Goal: Task Accomplishment & Management: Use online tool/utility

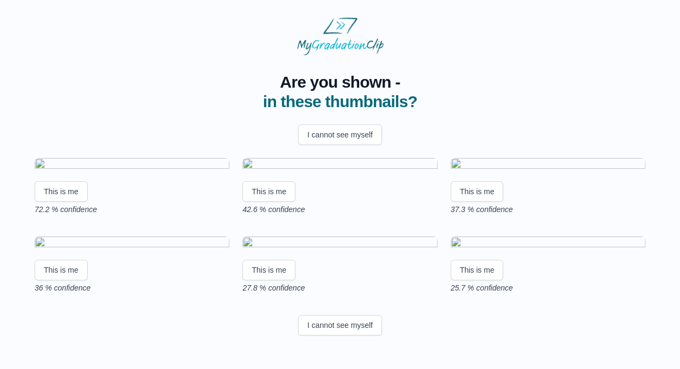
scroll to position [8, 0]
click at [132, 215] on div "This is me 72.2 % confidence" at bounding box center [132, 186] width 195 height 57
click at [74, 202] on button "This is me" at bounding box center [61, 191] width 53 height 21
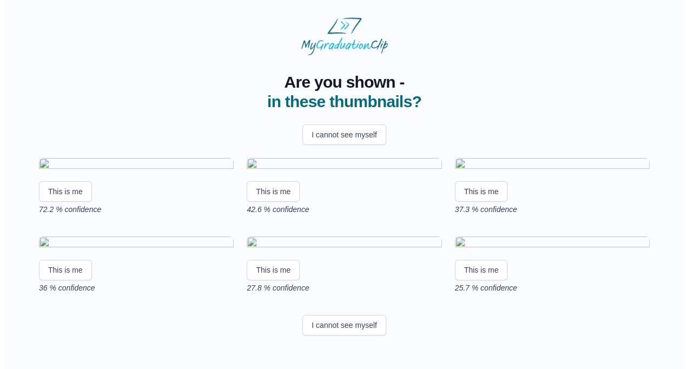
scroll to position [0, 0]
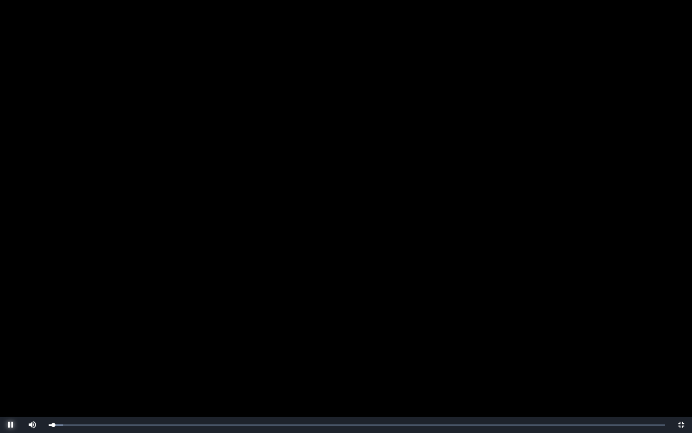
click at [254, 368] on div "Loaded : 0% 00:23 Progress : 0%" at bounding box center [356, 425] width 627 height 16
click at [335, 368] on div "Loaded : 0% 18:23 18:23 Progress : 0%" at bounding box center [356, 425] width 627 height 16
click at [386, 368] on div "Loaded : 0% 25:39 25:39 Progress : 0%" at bounding box center [356, 425] width 627 height 16
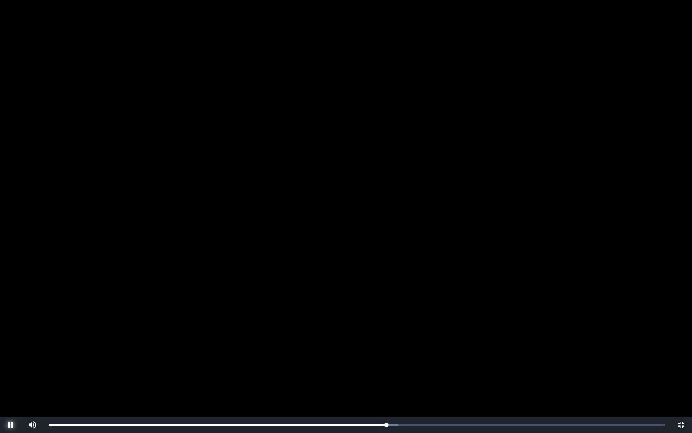
click at [435, 368] on div "Loaded : 0% 30:12 30:13 Progress : 0%" at bounding box center [356, 425] width 627 height 16
click at [465, 368] on div "Loaded : 0% 34:36 34:41 Progress : 0%" at bounding box center [356, 425] width 627 height 16
click at [503, 368] on div "Loaded : 0% 37:13 37:14 Progress : 0%" at bounding box center [356, 425] width 627 height 16
click at [561, 368] on div "Loaded : 0% 40:39 40:39 Progress : 0%" at bounding box center [356, 425] width 627 height 16
click at [561, 368] on div "45:51 Progress : 0%" at bounding box center [305, 425] width 512 height 2
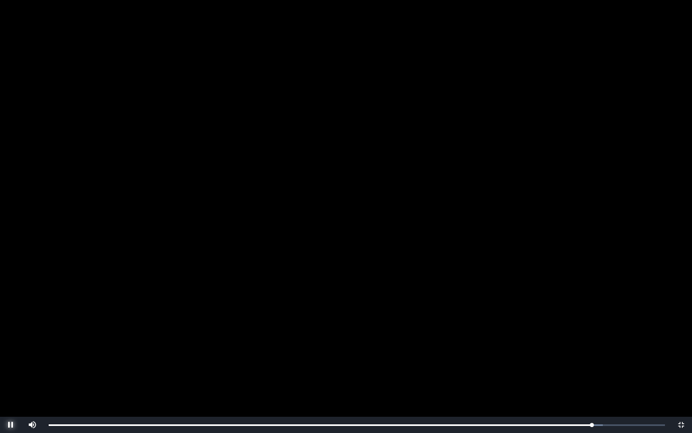
click at [592, 368] on div "48:36 Progress : 0%" at bounding box center [320, 425] width 543 height 2
click at [633, 368] on div "Loaded : 0% 50:20 50:20 Progress : 0%" at bounding box center [356, 425] width 627 height 16
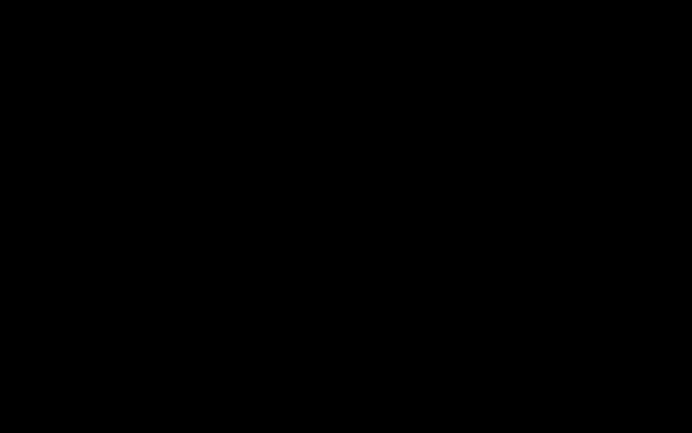
click at [633, 368] on div "52:18 Progress : 0%" at bounding box center [341, 425] width 585 height 2
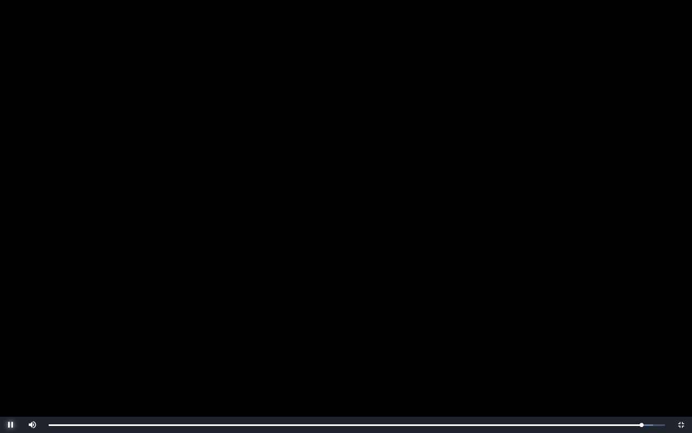
click at [642, 368] on div "53:04 Progress : 0%" at bounding box center [345, 425] width 593 height 2
click at [648, 368] on div "53:38 Progress : 0%" at bounding box center [348, 425] width 599 height 2
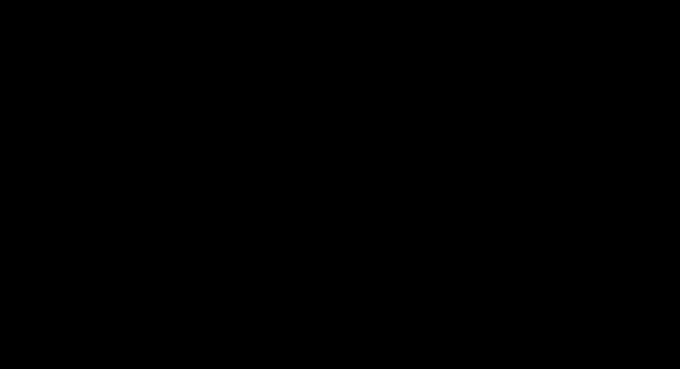
scroll to position [92, 0]
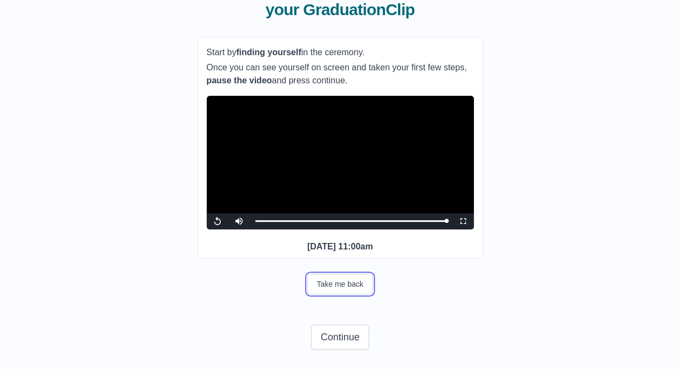
click at [351, 294] on button "Take me back" at bounding box center [339, 284] width 65 height 21
click at [363, 294] on button "Take me back" at bounding box center [339, 284] width 65 height 21
click at [359, 294] on button "Take me back" at bounding box center [339, 284] width 65 height 21
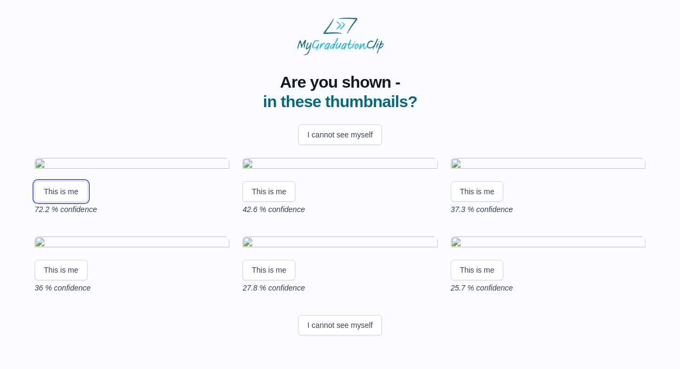
click at [63, 202] on button "This is me" at bounding box center [61, 191] width 53 height 21
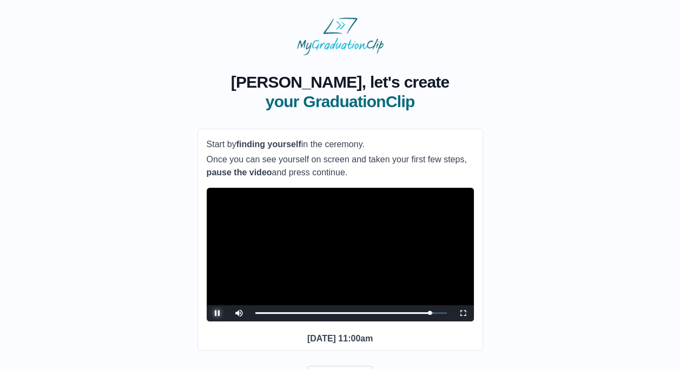
click at [415, 314] on div "50:23 Progress : 0%" at bounding box center [342, 313] width 175 height 2
click at [416, 314] on div "46:13 Progress : 0%" at bounding box center [335, 313] width 161 height 2
click at [421, 314] on div "47:44 Progress : 0%" at bounding box center [338, 313] width 166 height 2
click at [427, 314] on div "49:36 Progress : 0%" at bounding box center [341, 313] width 172 height 2
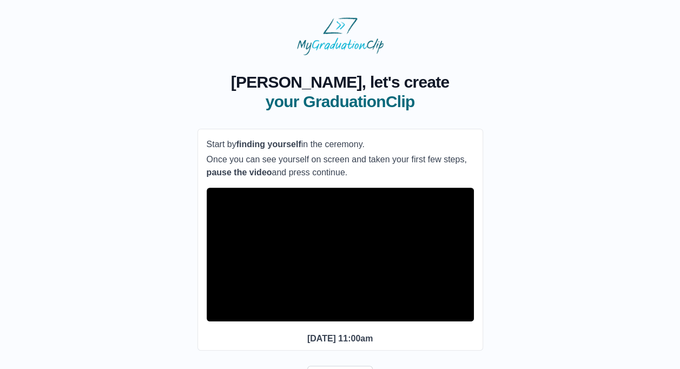
click at [434, 314] on div "51:28 Progress : 0%" at bounding box center [344, 313] width 179 height 2
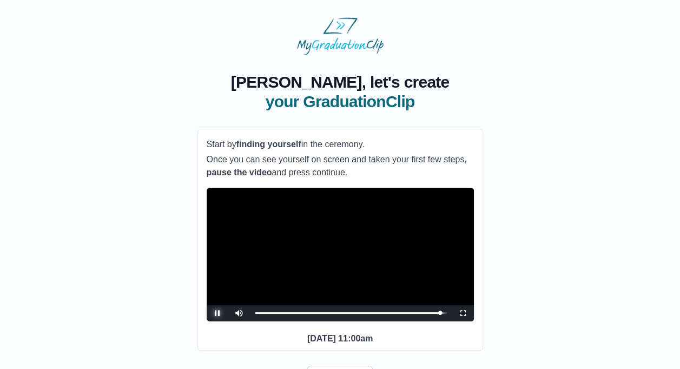
click at [437, 314] on div "53:19 Progress : 0%" at bounding box center [347, 313] width 185 height 2
click at [428, 314] on div "52:23 Progress : 0%" at bounding box center [346, 313] width 182 height 2
click at [418, 314] on div "49:53 Progress : 0%" at bounding box center [341, 313] width 173 height 2
click at [413, 321] on div "Loaded : 0% 46:47 46:47 Progress : 0%" at bounding box center [351, 313] width 202 height 16
click at [413, 314] on div "45:33 Progress : 0%" at bounding box center [334, 313] width 158 height 2
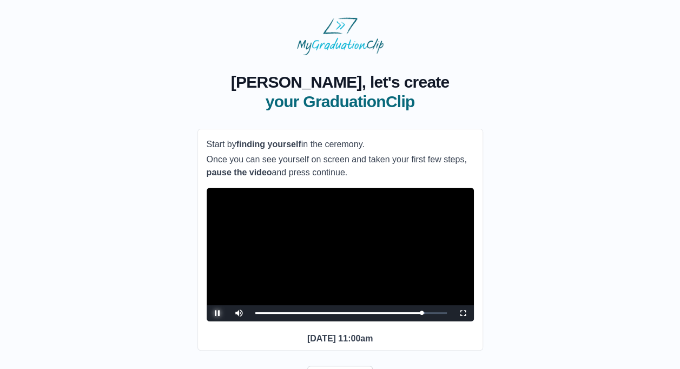
click at [422, 314] on div "48:02 Progress : 0%" at bounding box center [338, 313] width 167 height 2
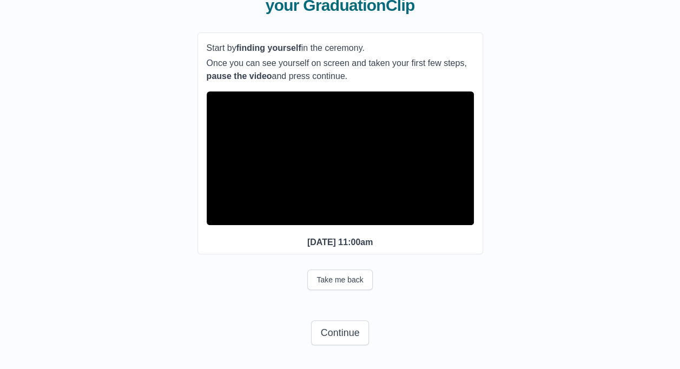
scroll to position [101, 0]
click at [355, 290] on button "Take me back" at bounding box center [339, 279] width 65 height 21
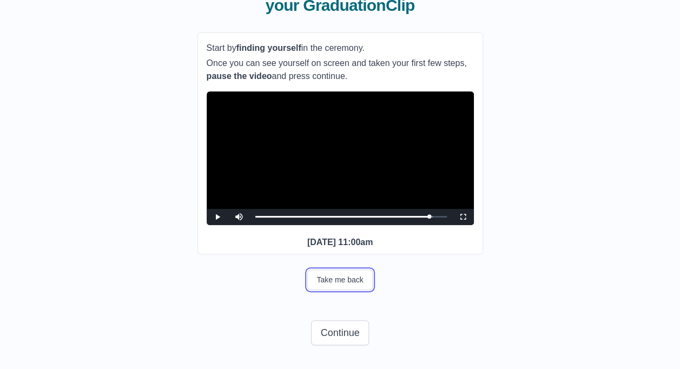
click at [355, 290] on button "Take me back" at bounding box center [339, 279] width 65 height 21
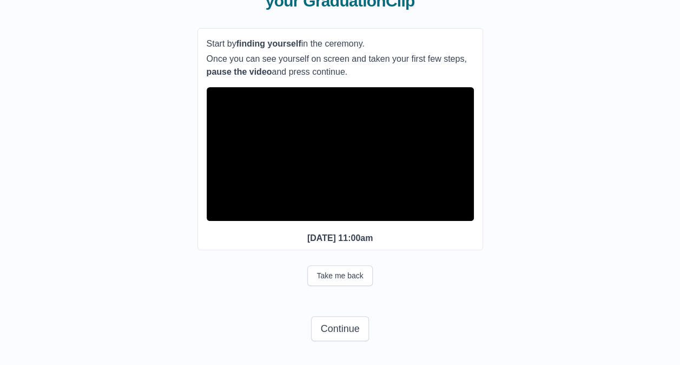
scroll to position [118, 0]
click at [326, 278] on button "Take me back" at bounding box center [339, 275] width 65 height 21
click at [352, 282] on button "Take me back" at bounding box center [339, 275] width 65 height 21
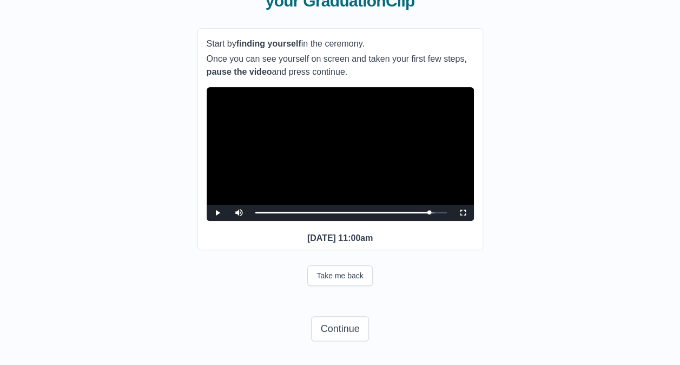
scroll to position [0, 0]
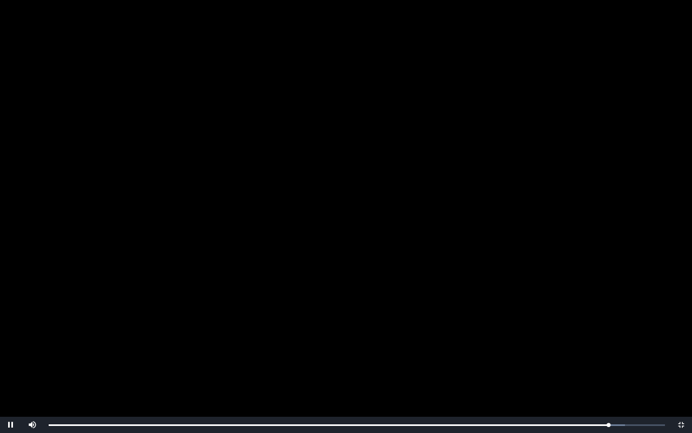
click at [399, 158] on video "Video Player" at bounding box center [346, 216] width 692 height 433
click at [268, 224] on video "Video Player" at bounding box center [346, 216] width 692 height 433
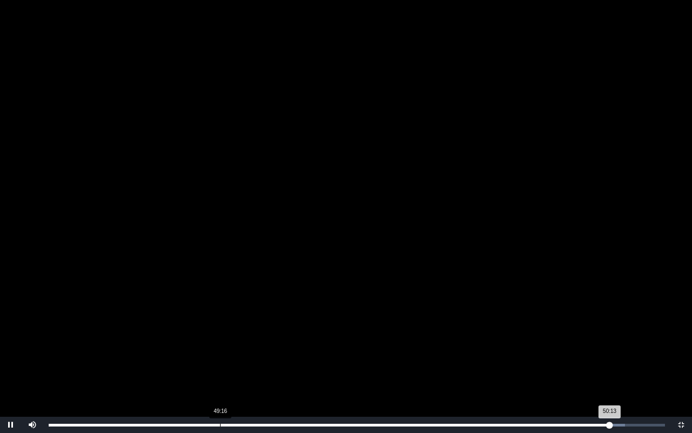
click at [603, 368] on div "50:13 Progress : 0%" at bounding box center [330, 425] width 562 height 3
click at [603, 368] on div "49:35 Progress : 0%" at bounding box center [326, 425] width 554 height 3
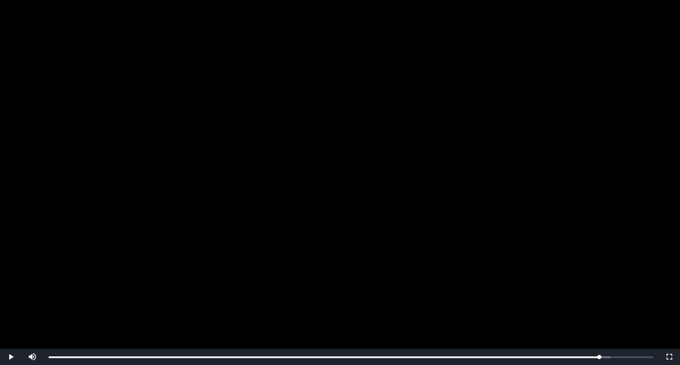
scroll to position [120, 0]
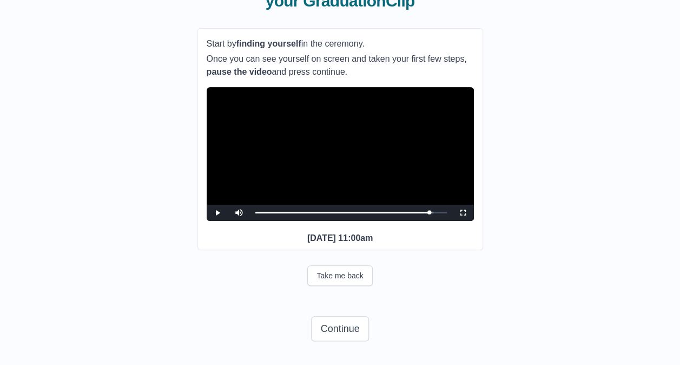
click at [120, 207] on div "**********" at bounding box center [339, 151] width 645 height 393
click at [419, 207] on div "Loaded : 0% 50:03 50:15 Progress : 0%" at bounding box center [351, 212] width 202 height 16
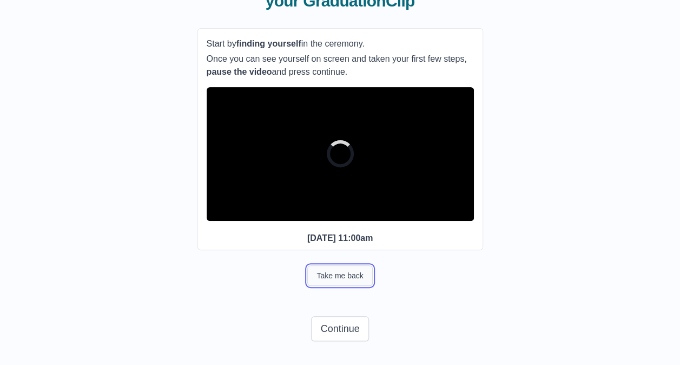
click at [319, 269] on button "Take me back" at bounding box center [339, 275] width 65 height 21
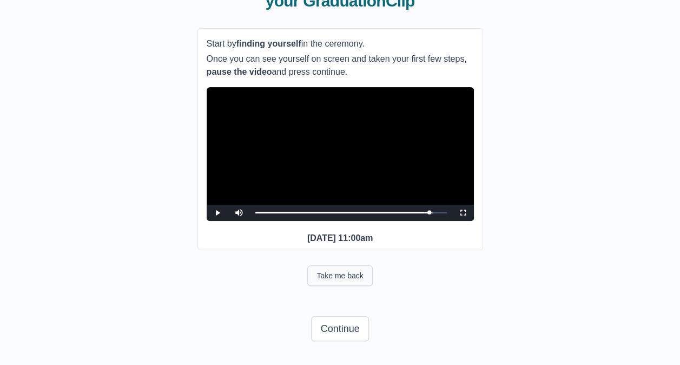
scroll to position [0, 0]
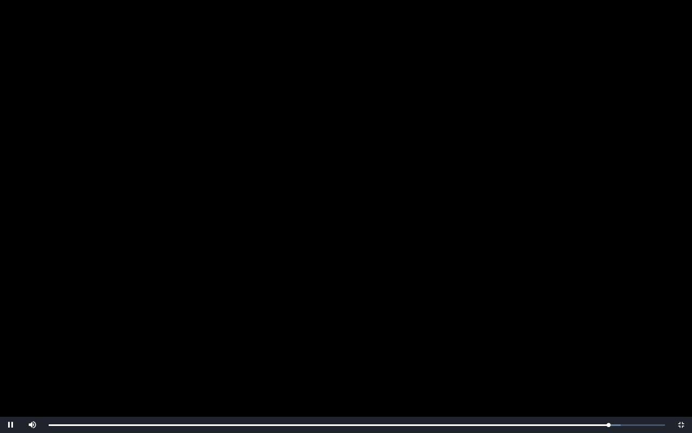
click at [359, 195] on video "Video Player" at bounding box center [346, 216] width 692 height 433
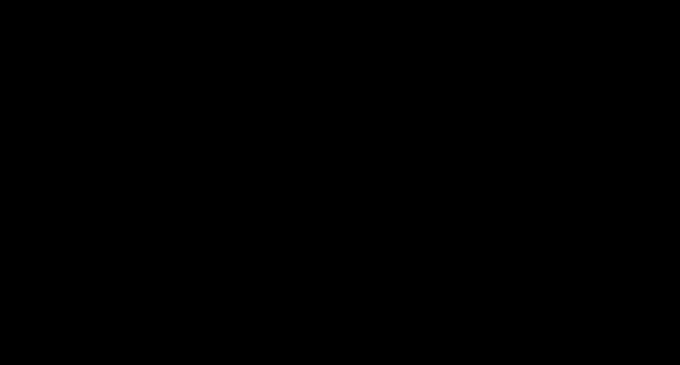
scroll to position [120, 0]
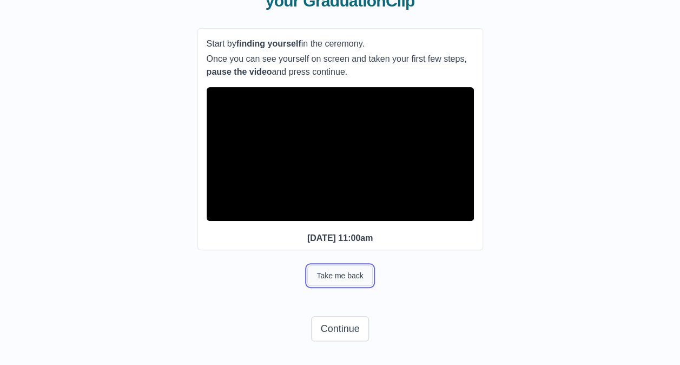
click at [358, 279] on button "Take me back" at bounding box center [339, 275] width 65 height 21
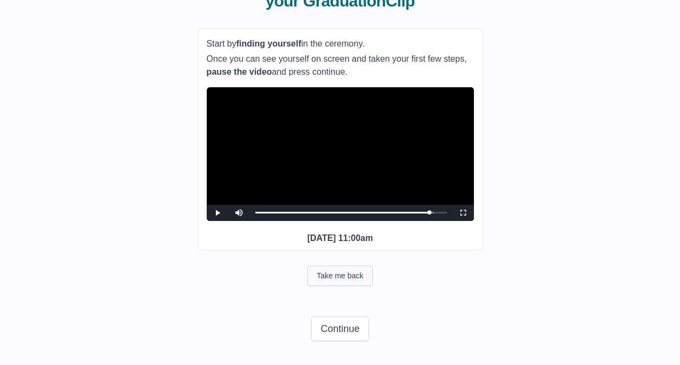
scroll to position [0, 0]
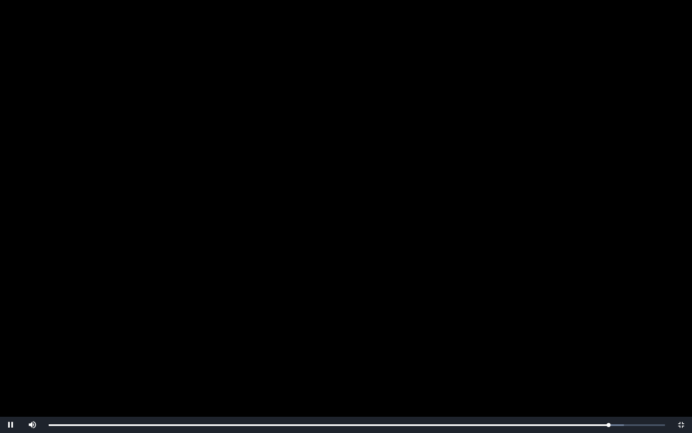
click at [315, 201] on video "Video Player" at bounding box center [346, 216] width 692 height 433
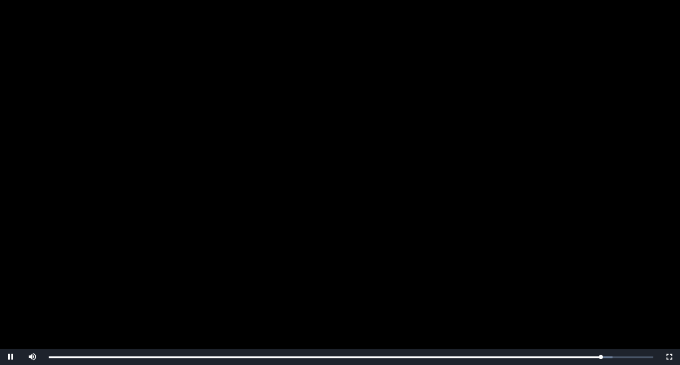
scroll to position [91, 0]
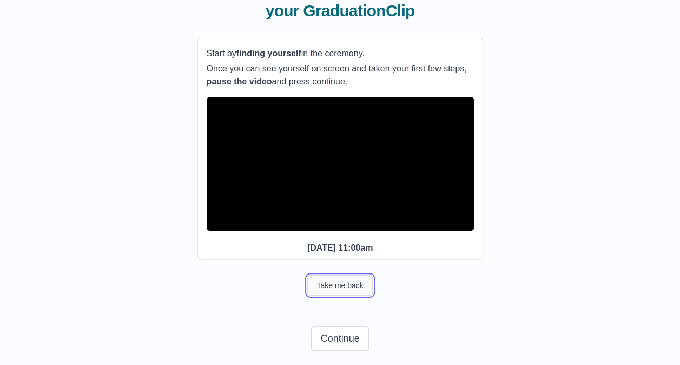
click at [353, 295] on button "Take me back" at bounding box center [339, 285] width 65 height 21
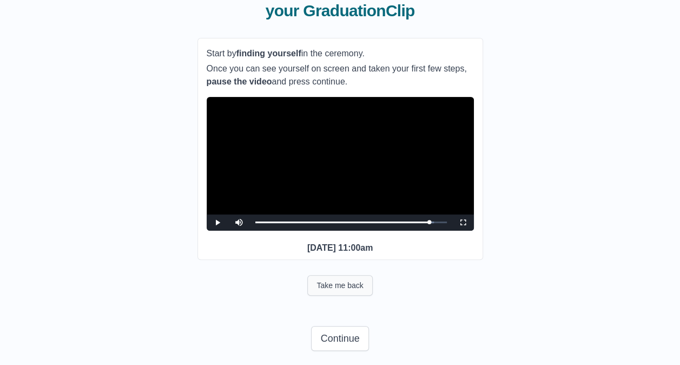
scroll to position [0, 0]
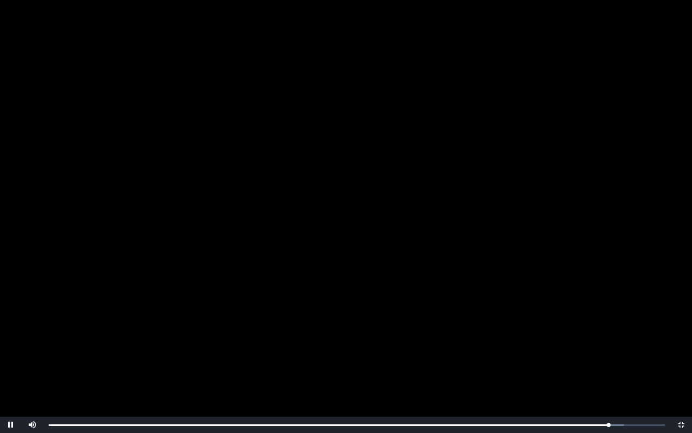
click at [368, 178] on video "Video Player" at bounding box center [346, 216] width 692 height 433
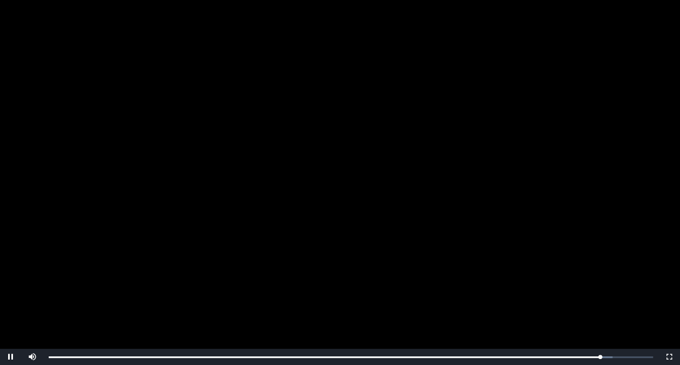
scroll to position [120, 0]
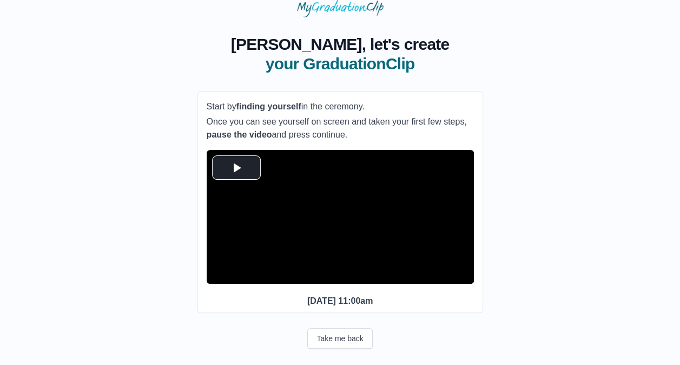
scroll to position [65, 0]
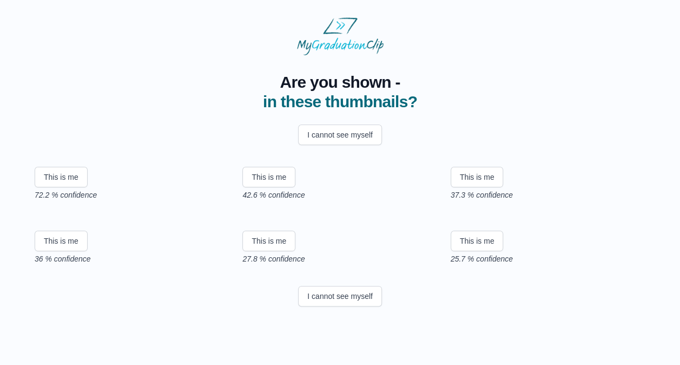
scroll to position [39, 0]
